Goal: Task Accomplishment & Management: Use online tool/utility

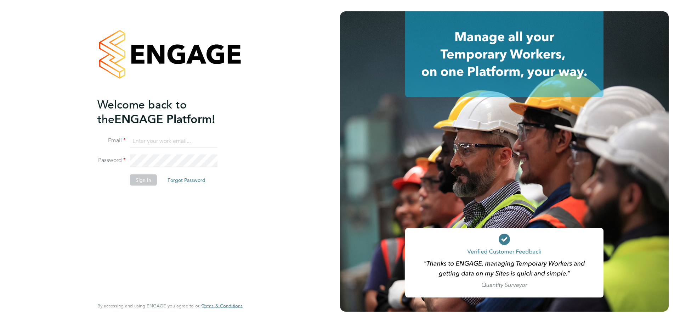
type input "gail.burton@uk.g4s.com"
click at [142, 181] on button "Sign In" at bounding box center [143, 179] width 27 height 11
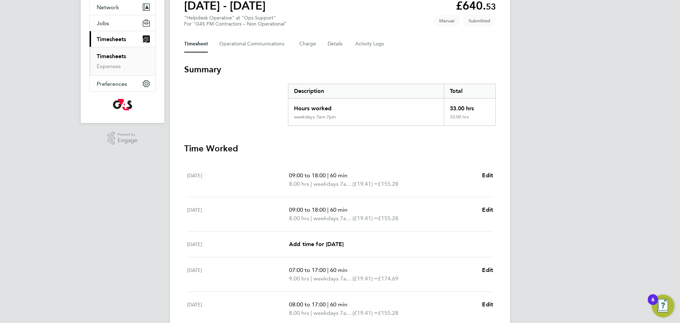
scroll to position [70, 0]
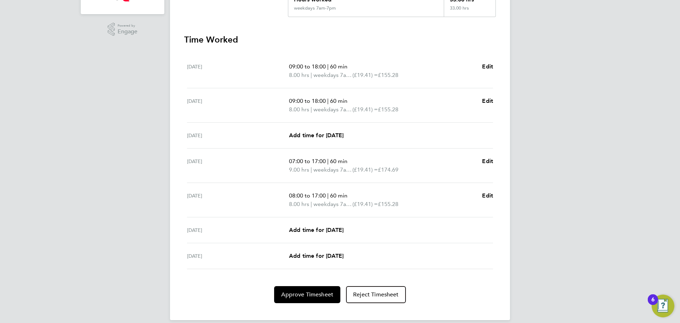
scroll to position [186, 0]
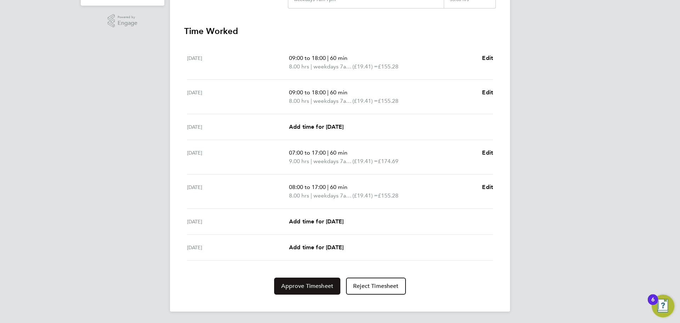
click at [324, 285] on span "Approve Timesheet" at bounding box center [307, 285] width 52 height 7
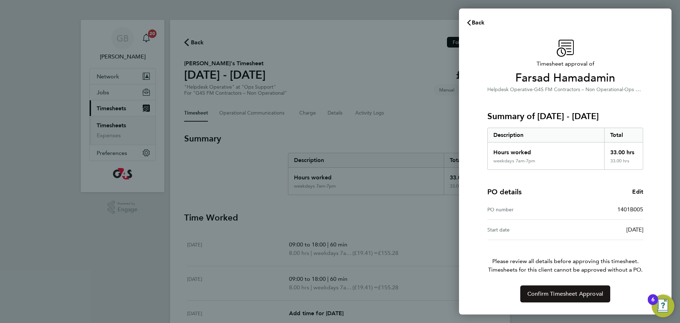
click at [556, 292] on span "Confirm Timesheet Approval" at bounding box center [565, 293] width 76 height 7
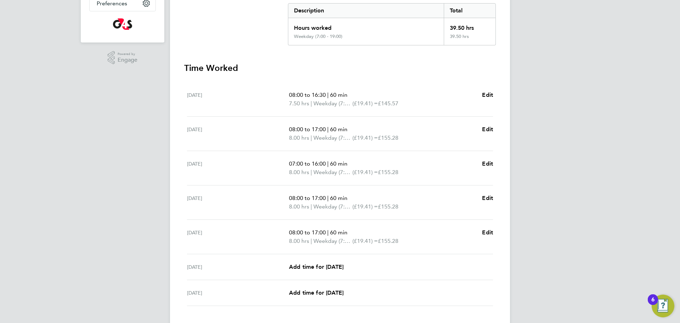
scroll to position [195, 0]
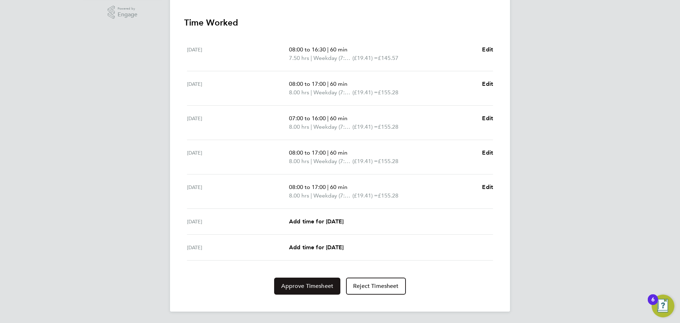
click at [297, 286] on span "Approve Timesheet" at bounding box center [307, 285] width 52 height 7
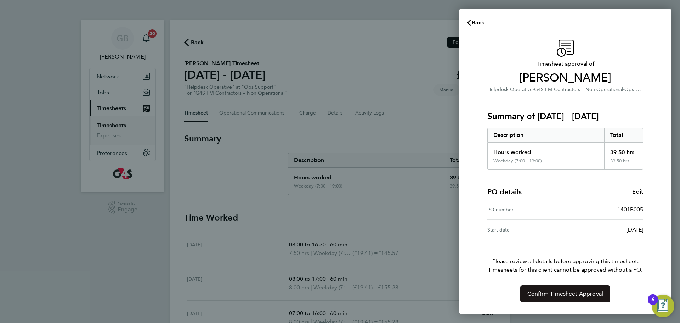
click at [549, 292] on span "Confirm Timesheet Approval" at bounding box center [565, 293] width 76 height 7
